Goal: Task Accomplishment & Management: Manage account settings

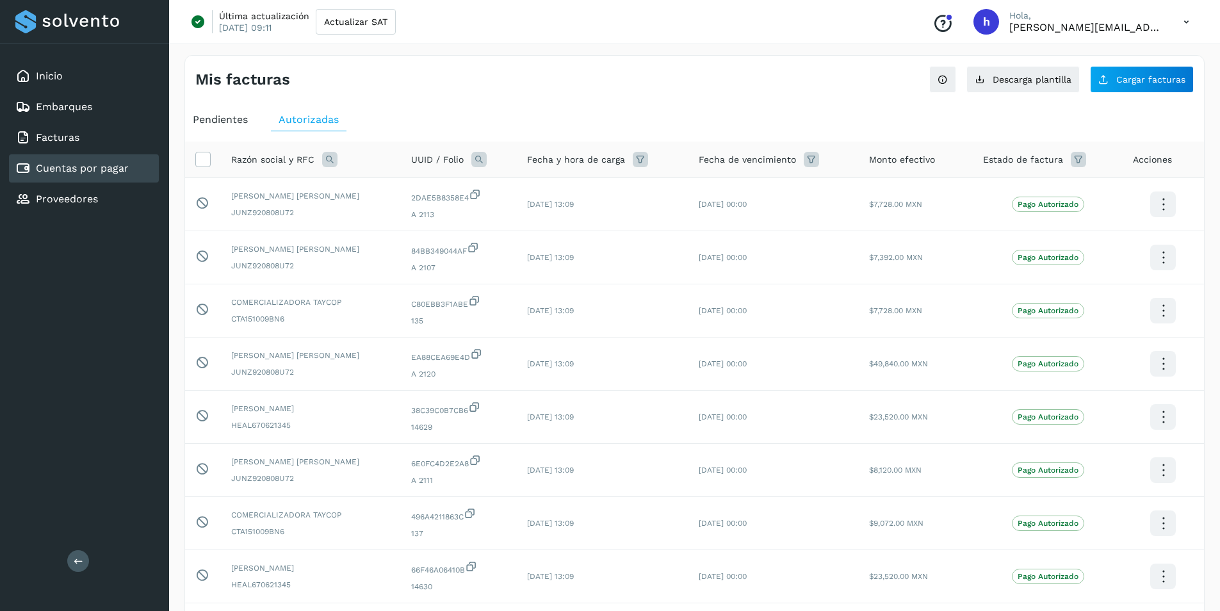
drag, startPoint x: 0, startPoint y: 0, endPoint x: 103, endPoint y: 178, distance: 205.7
click at [103, 178] on div "Cuentas por pagar" at bounding box center [84, 168] width 150 height 28
click at [69, 78] on div "Inicio" at bounding box center [84, 76] width 150 height 28
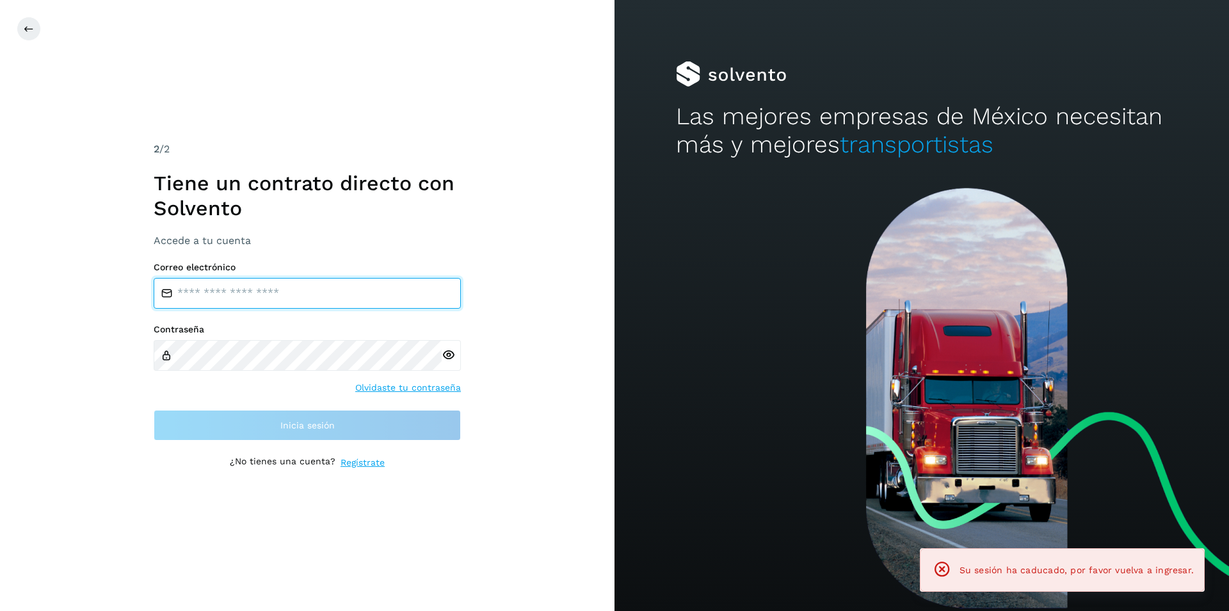
type input "**********"
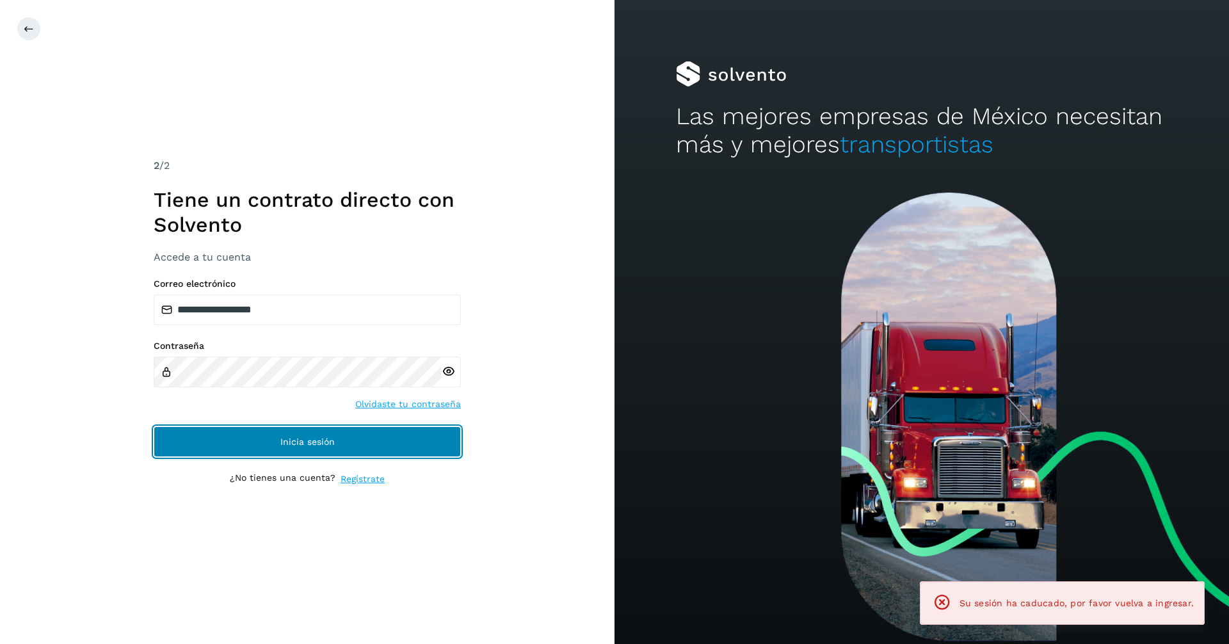
click at [298, 444] on span "Inicia sesión" at bounding box center [307, 441] width 54 height 9
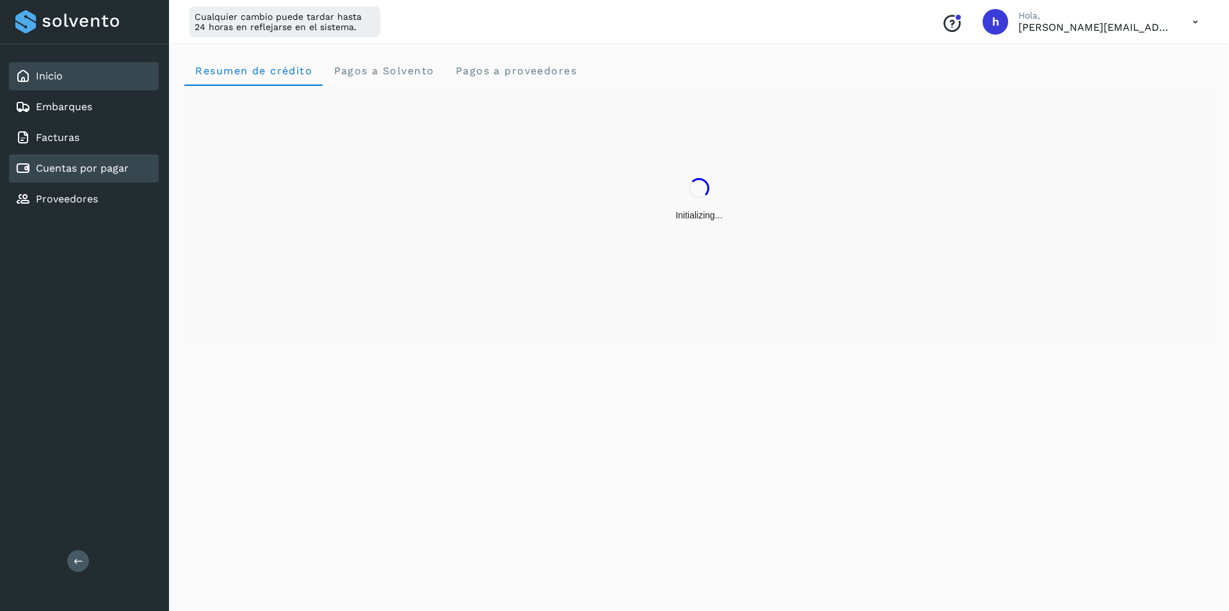
click at [93, 177] on div "Cuentas por pagar" at bounding box center [84, 168] width 150 height 28
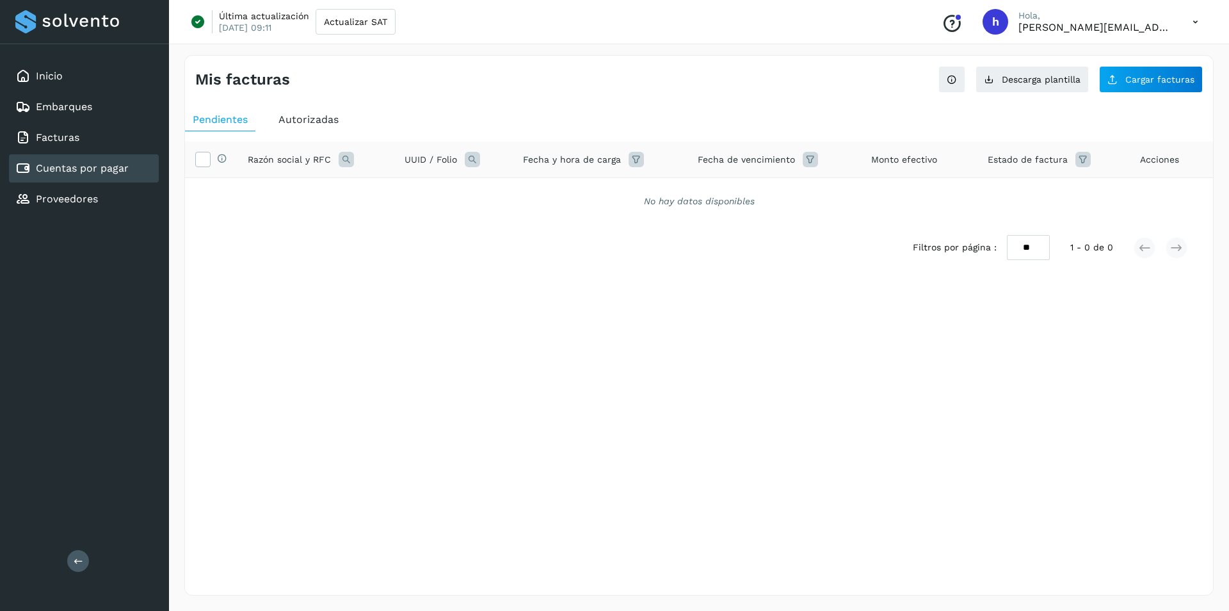
click at [334, 114] on span "Autorizadas" at bounding box center [309, 119] width 60 height 12
